Goal: Task Accomplishment & Management: Manage account settings

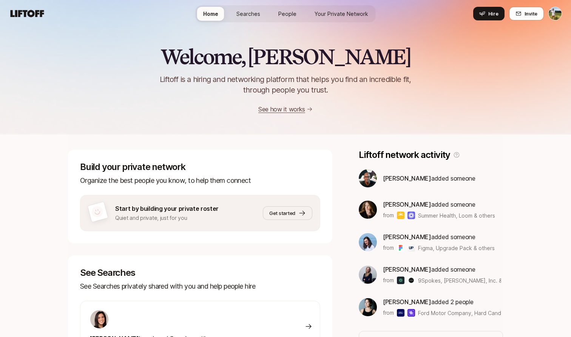
click at [551, 15] on html "Home Searches People Your Private Network Hire Home Searches People Your Privat…" at bounding box center [285, 168] width 571 height 337
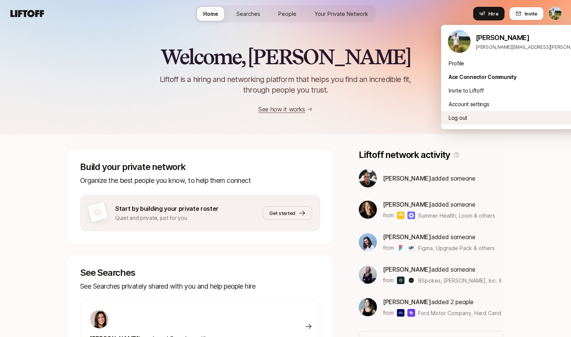
click at [489, 122] on div "Log out" at bounding box center [534, 118] width 187 height 14
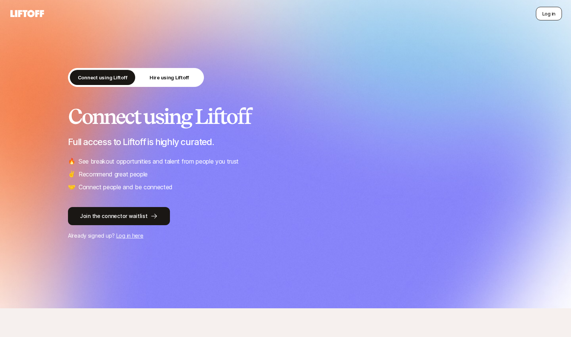
click at [552, 10] on button "Log in" at bounding box center [549, 14] width 26 height 14
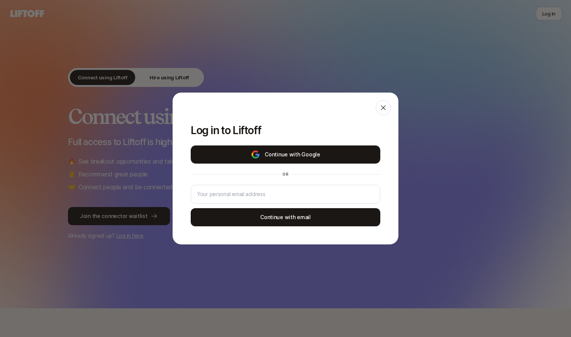
click at [281, 157] on button "Continue with Google" at bounding box center [286, 154] width 190 height 18
click at [308, 151] on button "Continue with Google" at bounding box center [286, 154] width 190 height 18
click at [275, 160] on button "Continue with Google" at bounding box center [286, 154] width 190 height 18
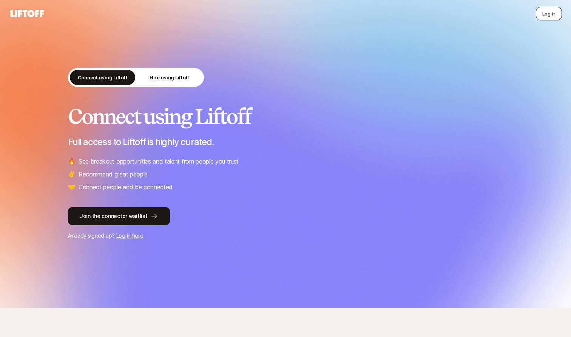
click at [550, 17] on button "Log in" at bounding box center [549, 14] width 26 height 14
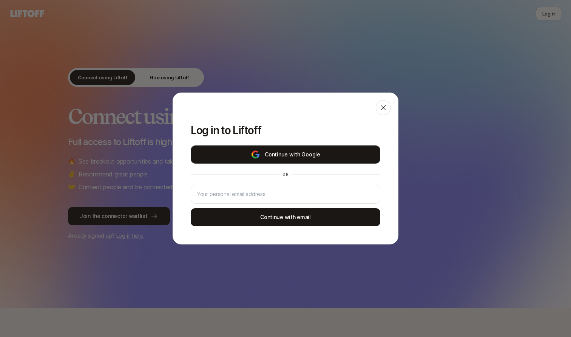
click at [328, 154] on button "Continue with Google" at bounding box center [286, 154] width 190 height 18
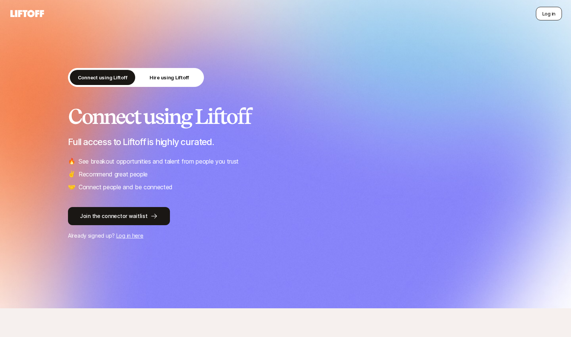
click at [546, 13] on button "Log in" at bounding box center [549, 14] width 26 height 14
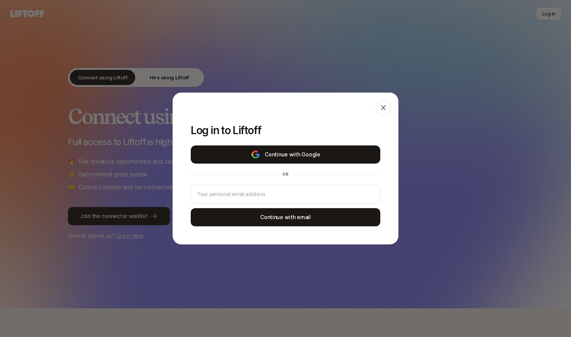
click at [276, 157] on button "Continue with Google" at bounding box center [286, 154] width 190 height 18
